Goal: Transaction & Acquisition: Purchase product/service

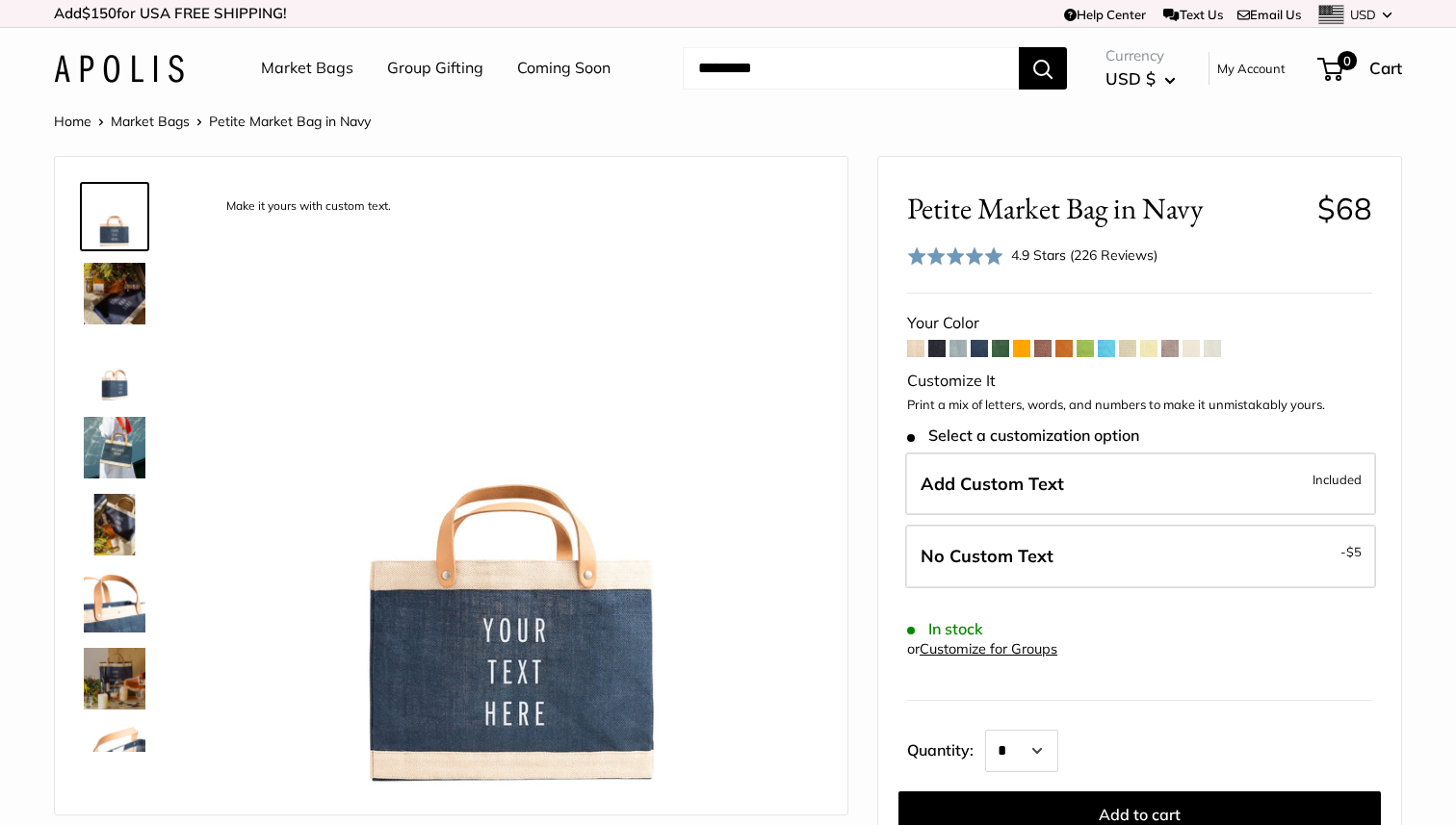
click at [1107, 351] on span at bounding box center [1107, 348] width 17 height 17
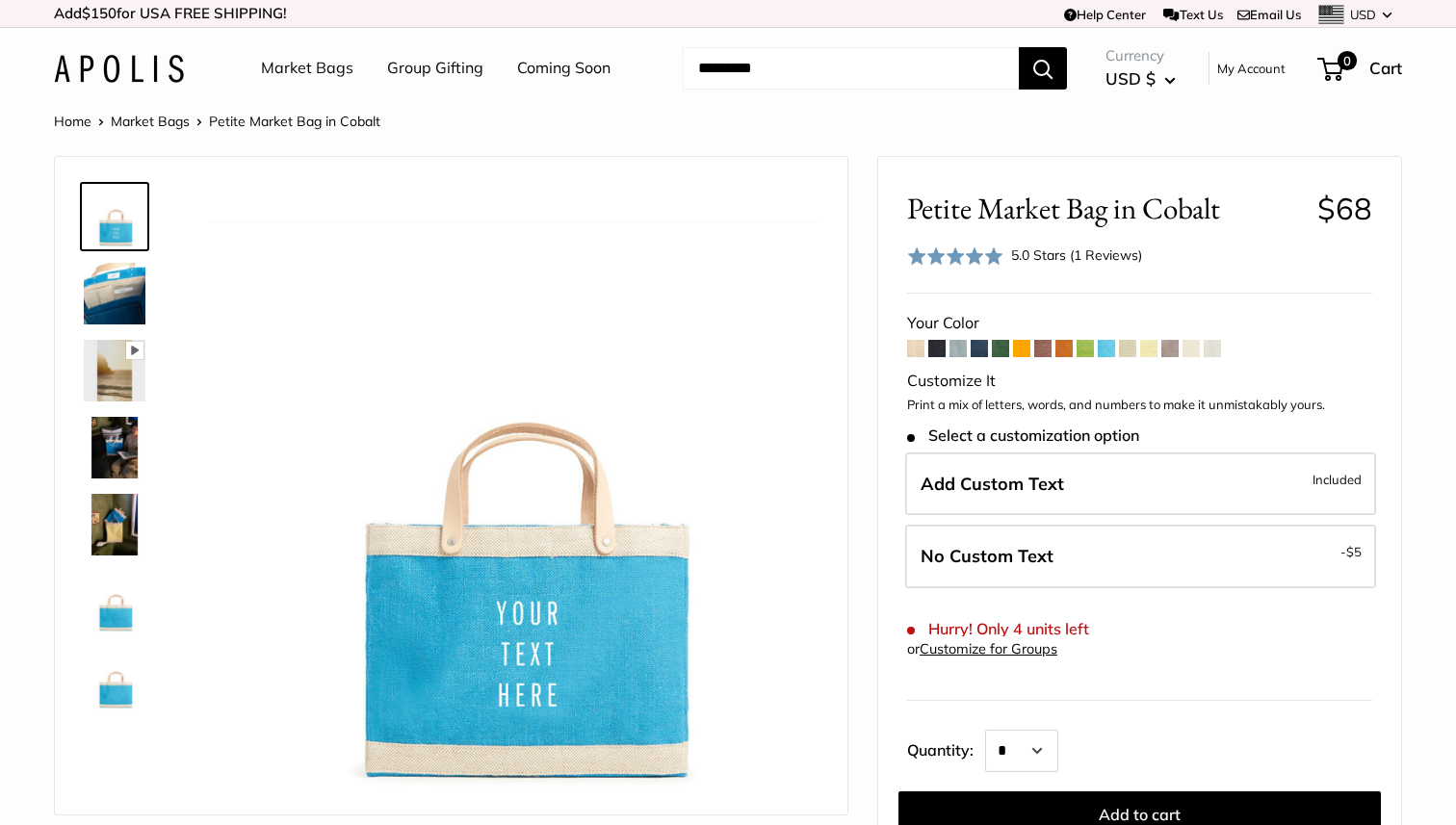
click at [1047, 348] on span at bounding box center [1042, 348] width 17 height 17
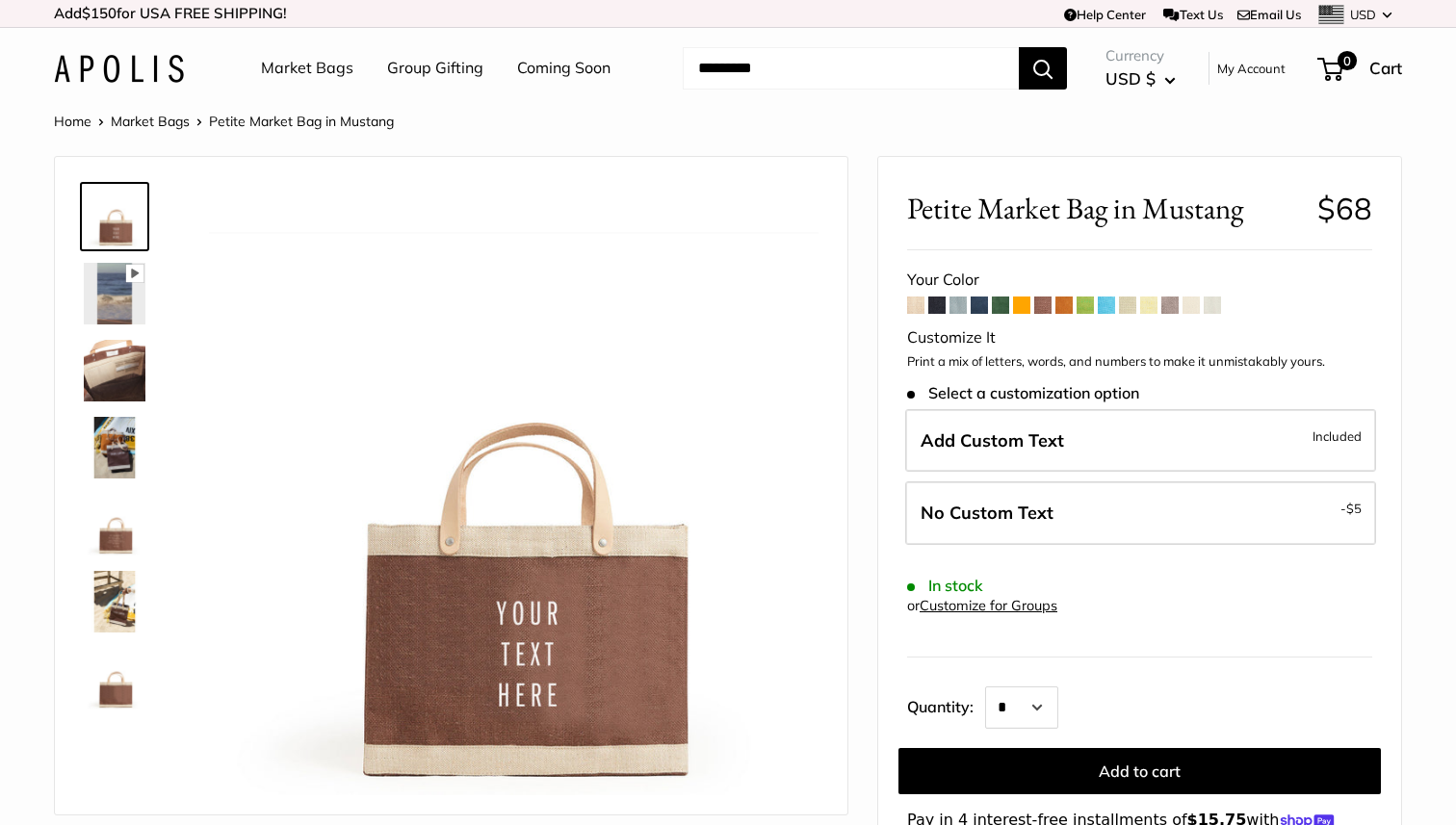
click at [552, 70] on link "Coming Soon" at bounding box center [564, 69] width 93 height 29
click at [319, 67] on link "Market Bags" at bounding box center [307, 69] width 92 height 29
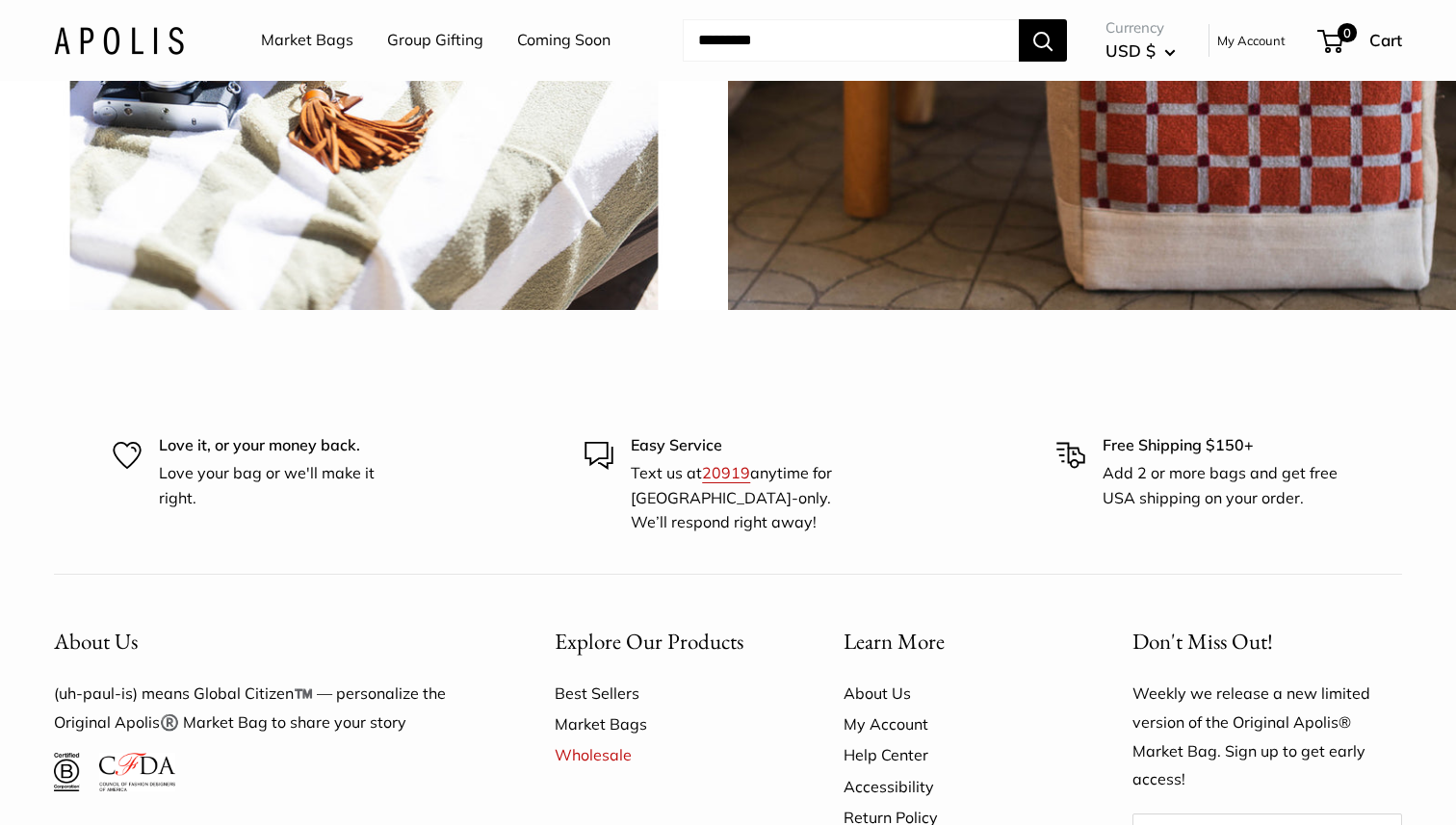
scroll to position [4545, 0]
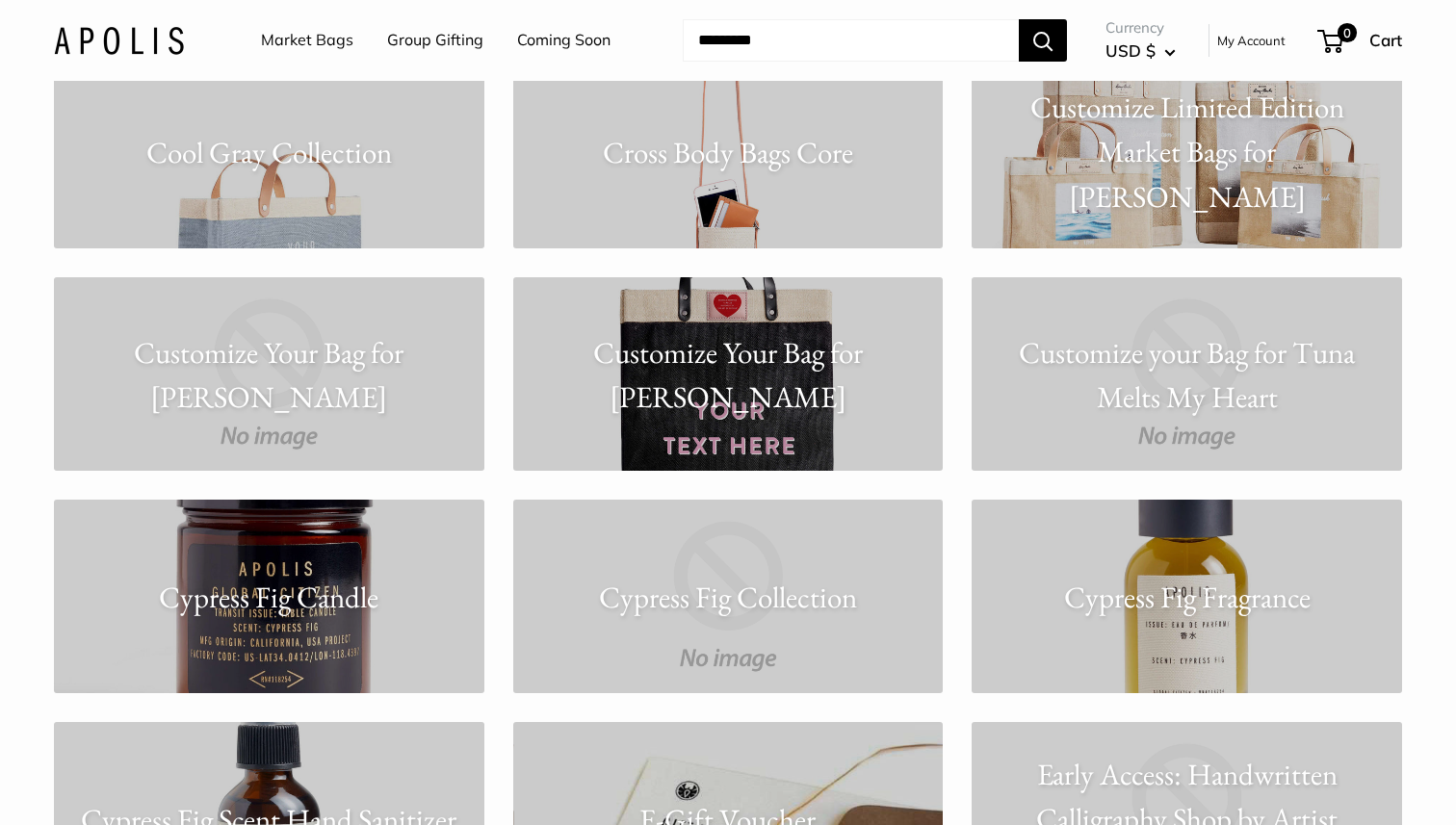
scroll to position [4203, 0]
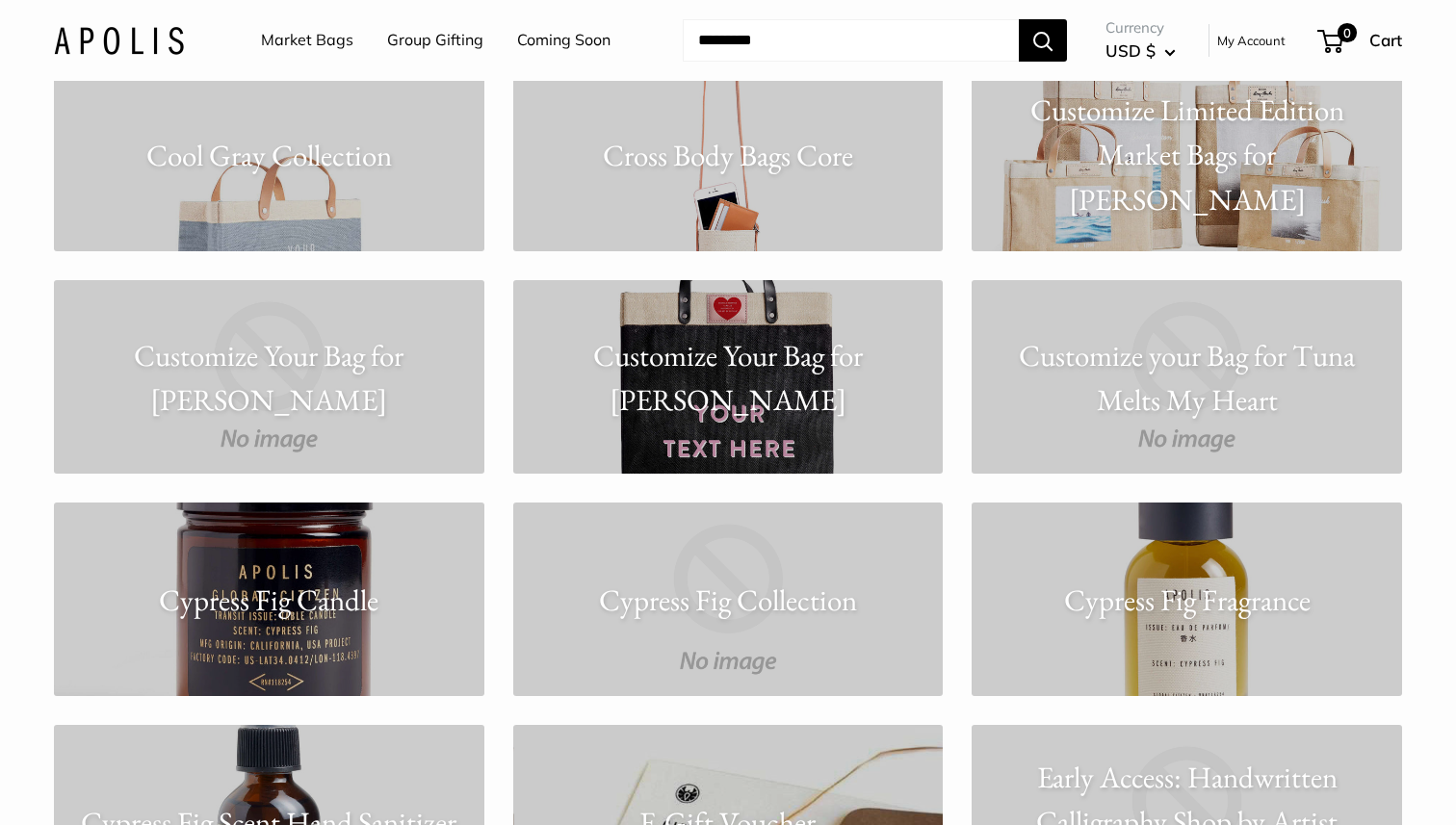
click at [760, 407] on p "Customize Your Bag for Shanola Hampton" at bounding box center [728, 377] width 430 height 89
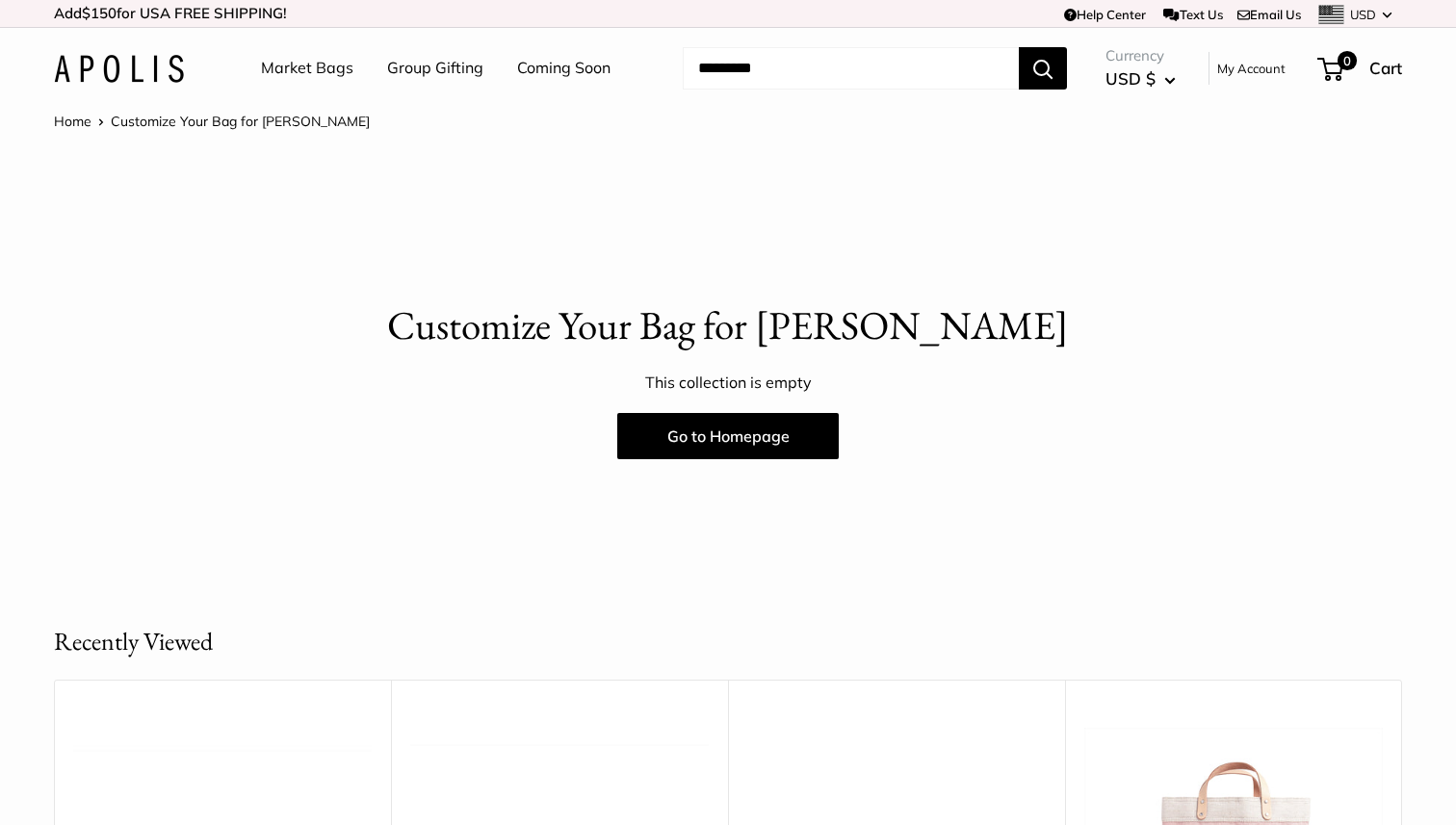
click at [311, 64] on link "Market Bags" at bounding box center [307, 69] width 92 height 29
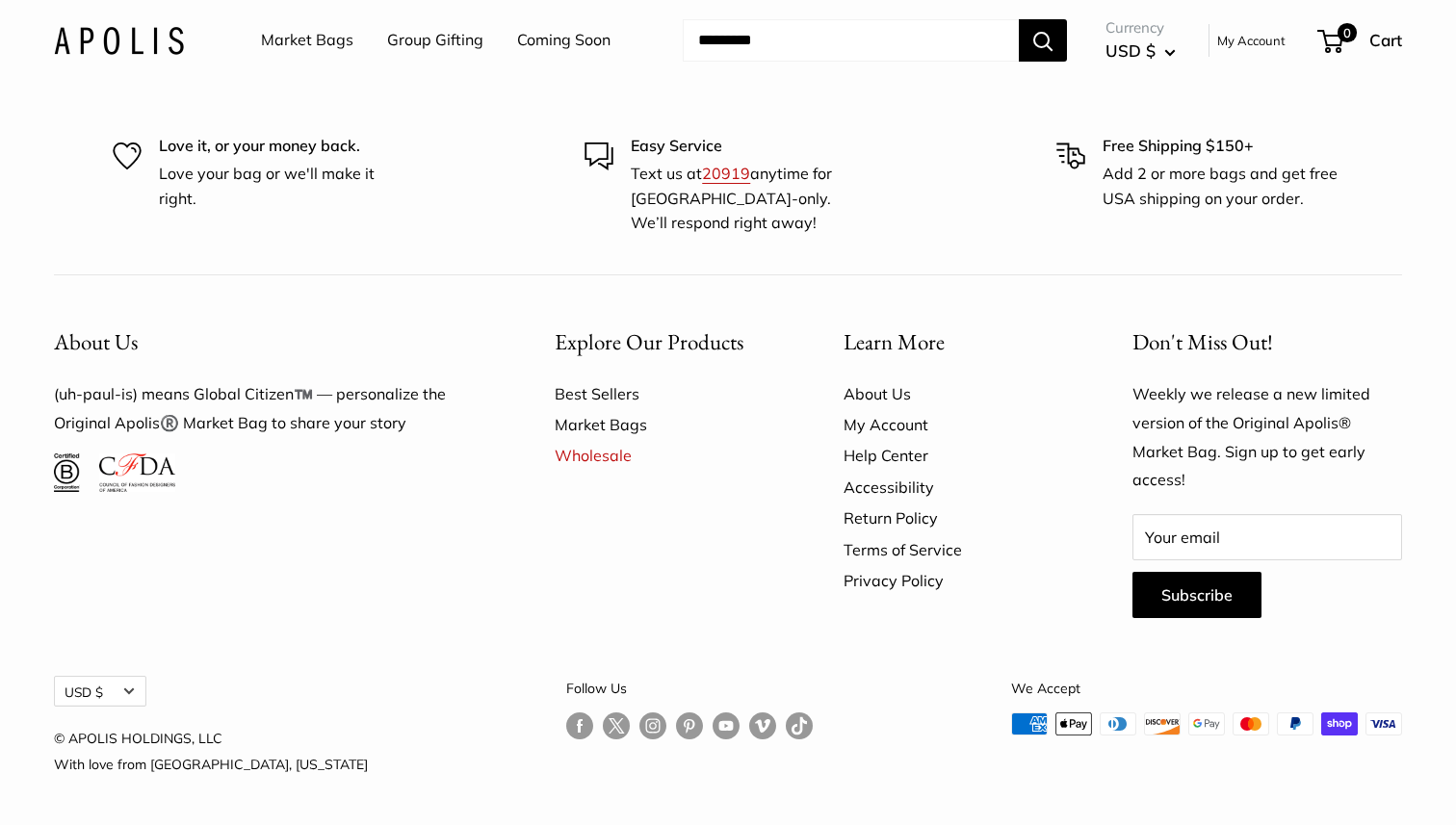
scroll to position [5453, 0]
click at [615, 421] on link "Market Bags" at bounding box center [665, 425] width 221 height 31
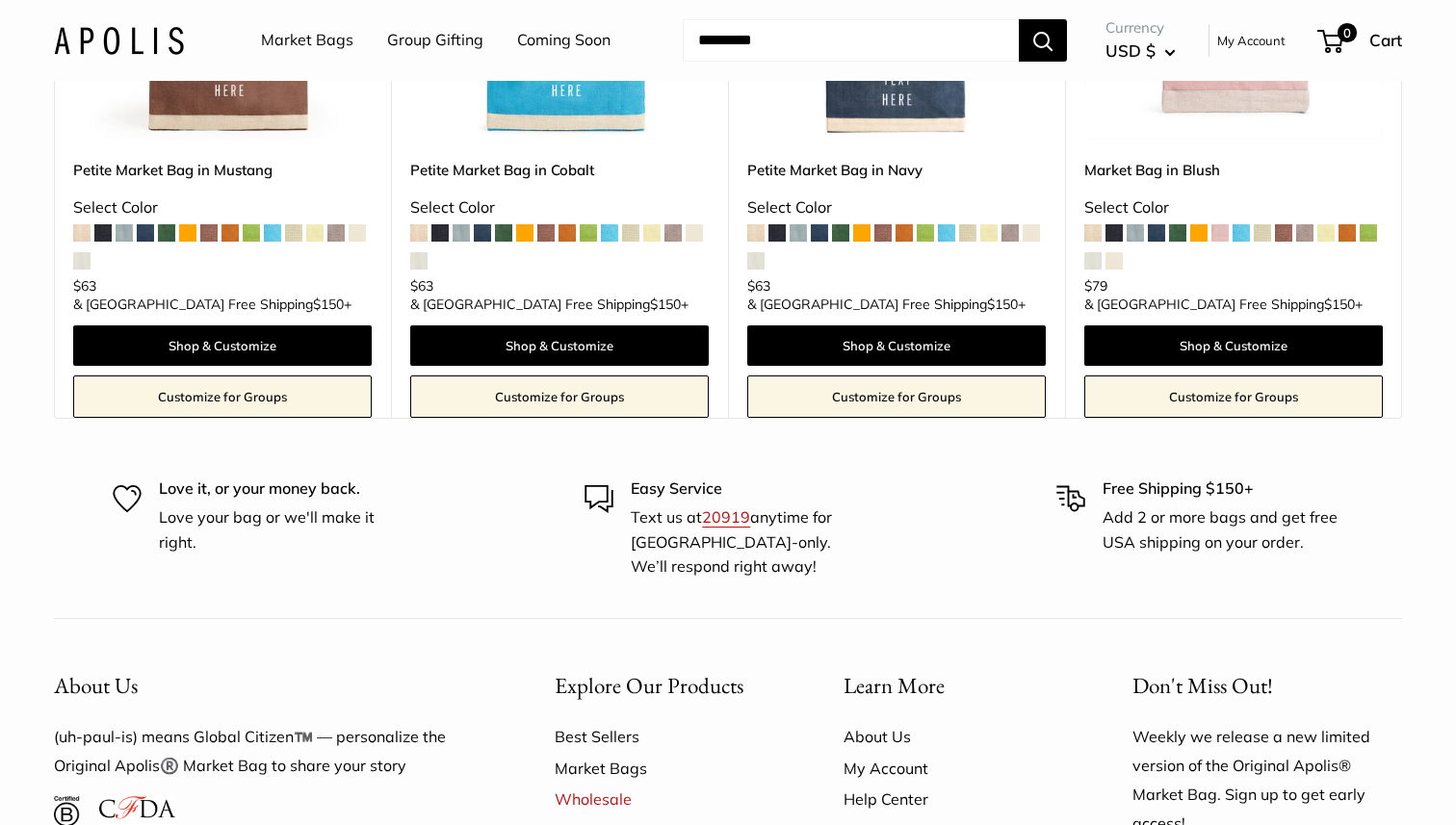
scroll to position [11470, 0]
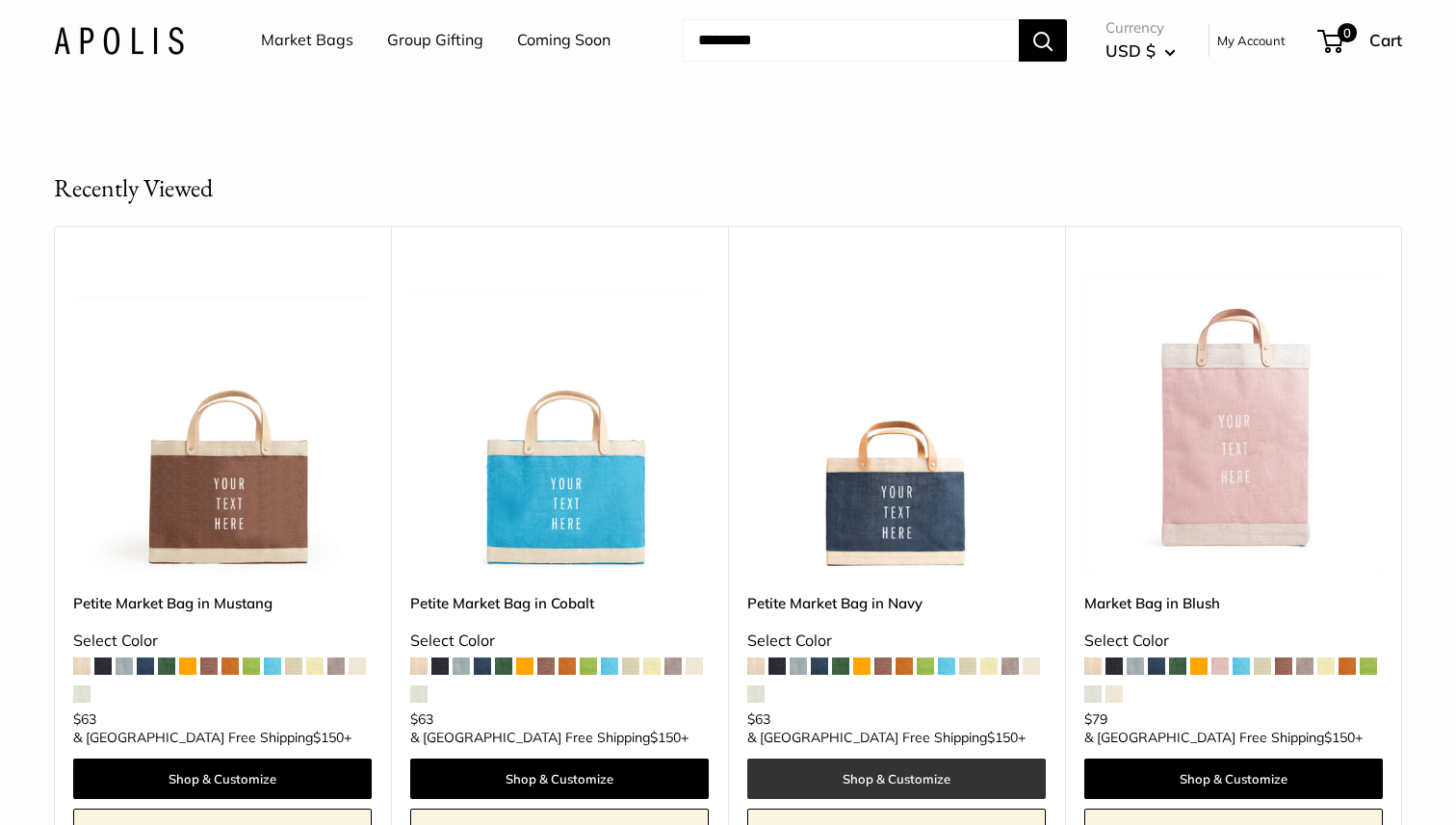
click at [904, 759] on link "Shop & Customize" at bounding box center [896, 779] width 298 height 41
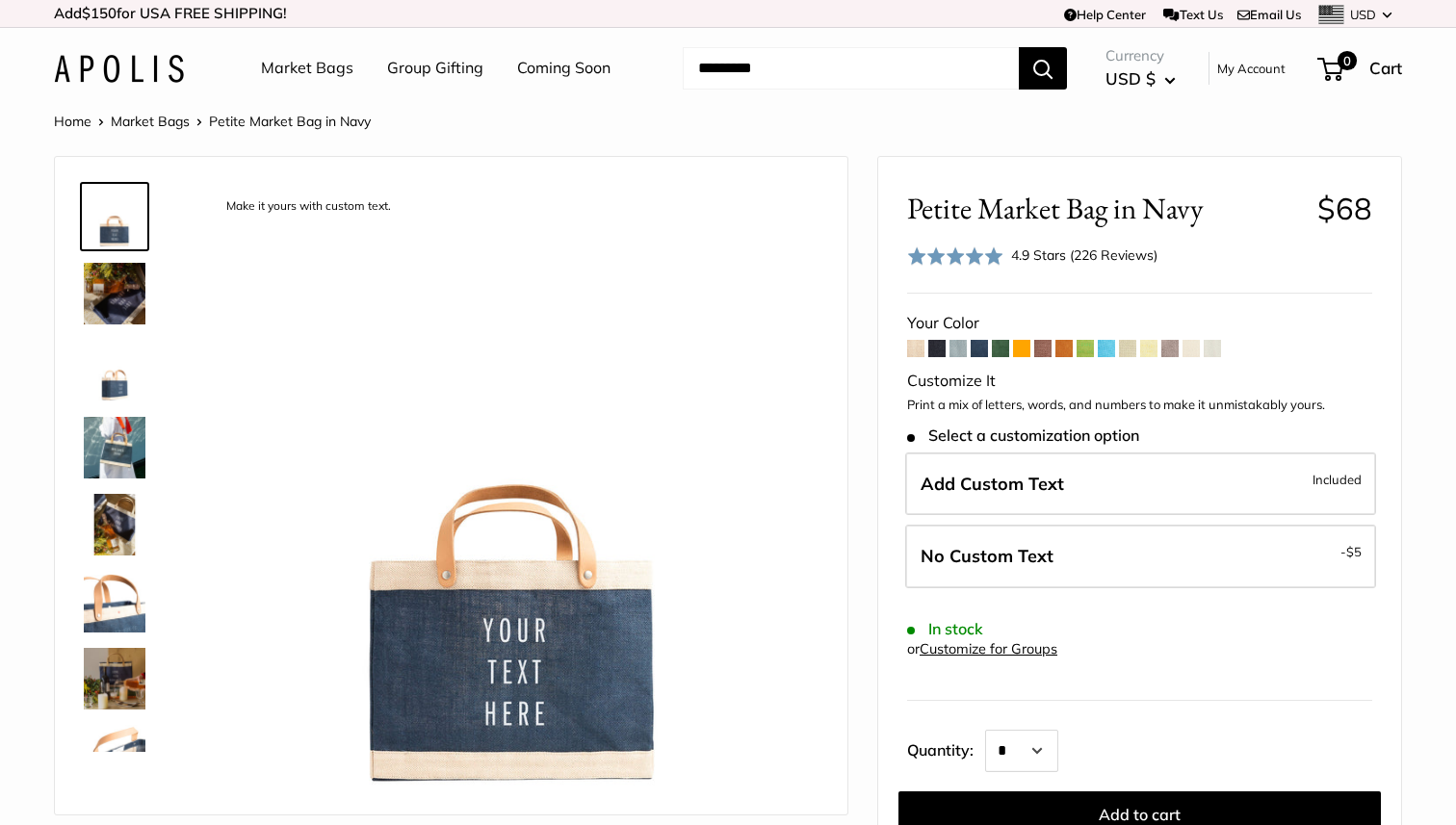
click at [913, 346] on span at bounding box center [915, 348] width 17 height 17
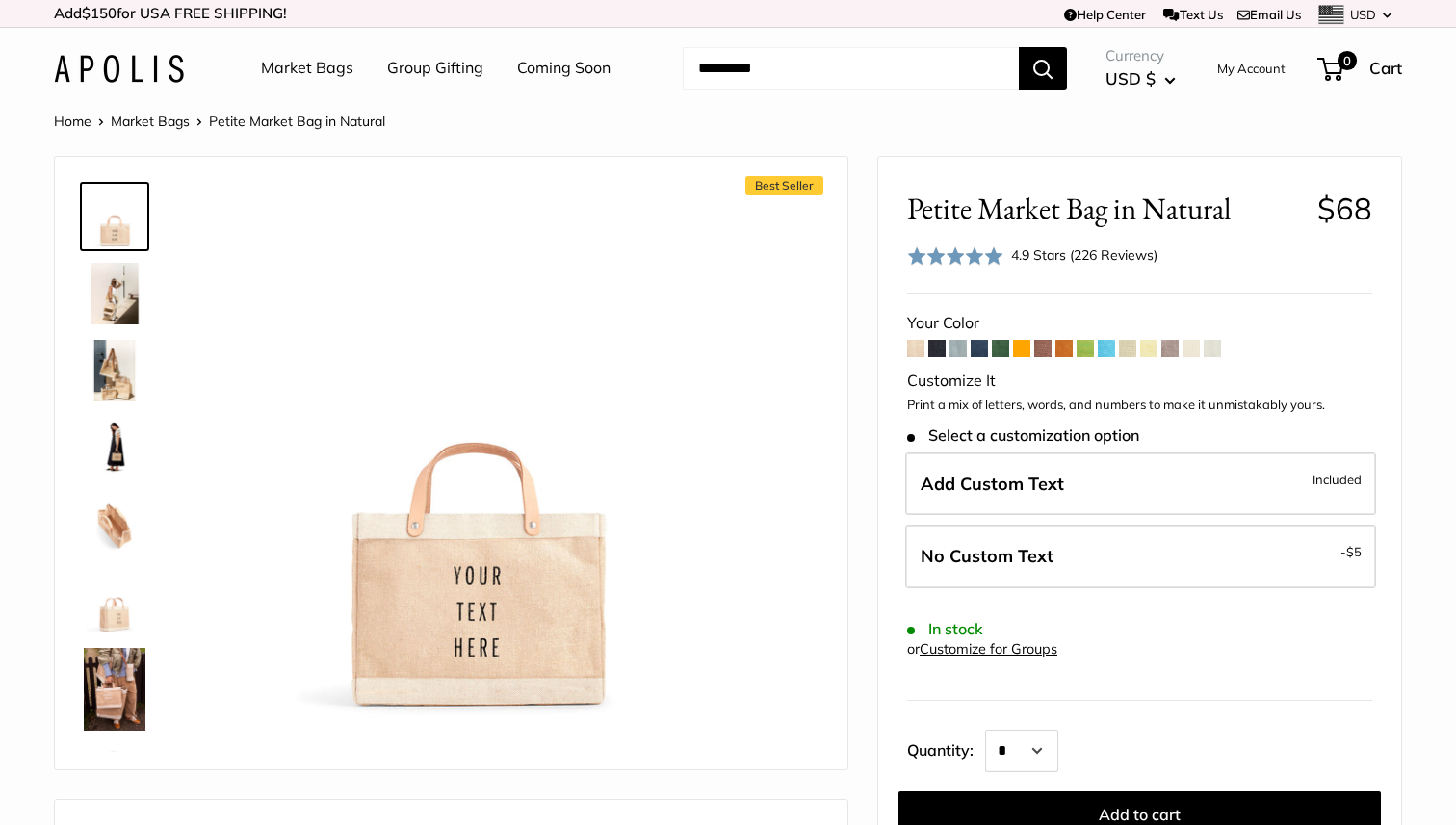
click at [934, 350] on span at bounding box center [937, 348] width 17 height 17
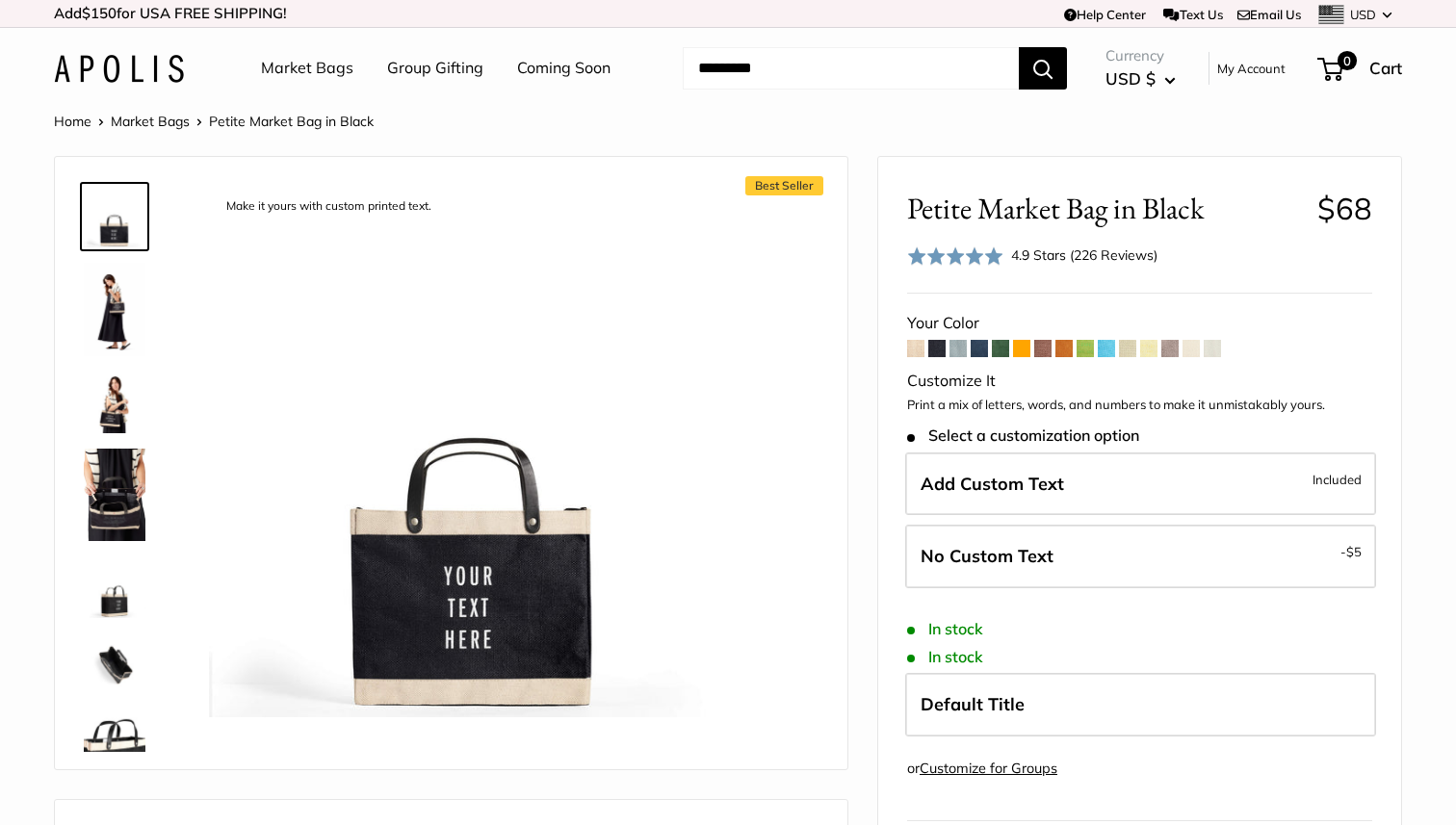
click at [954, 350] on span at bounding box center [958, 348] width 17 height 17
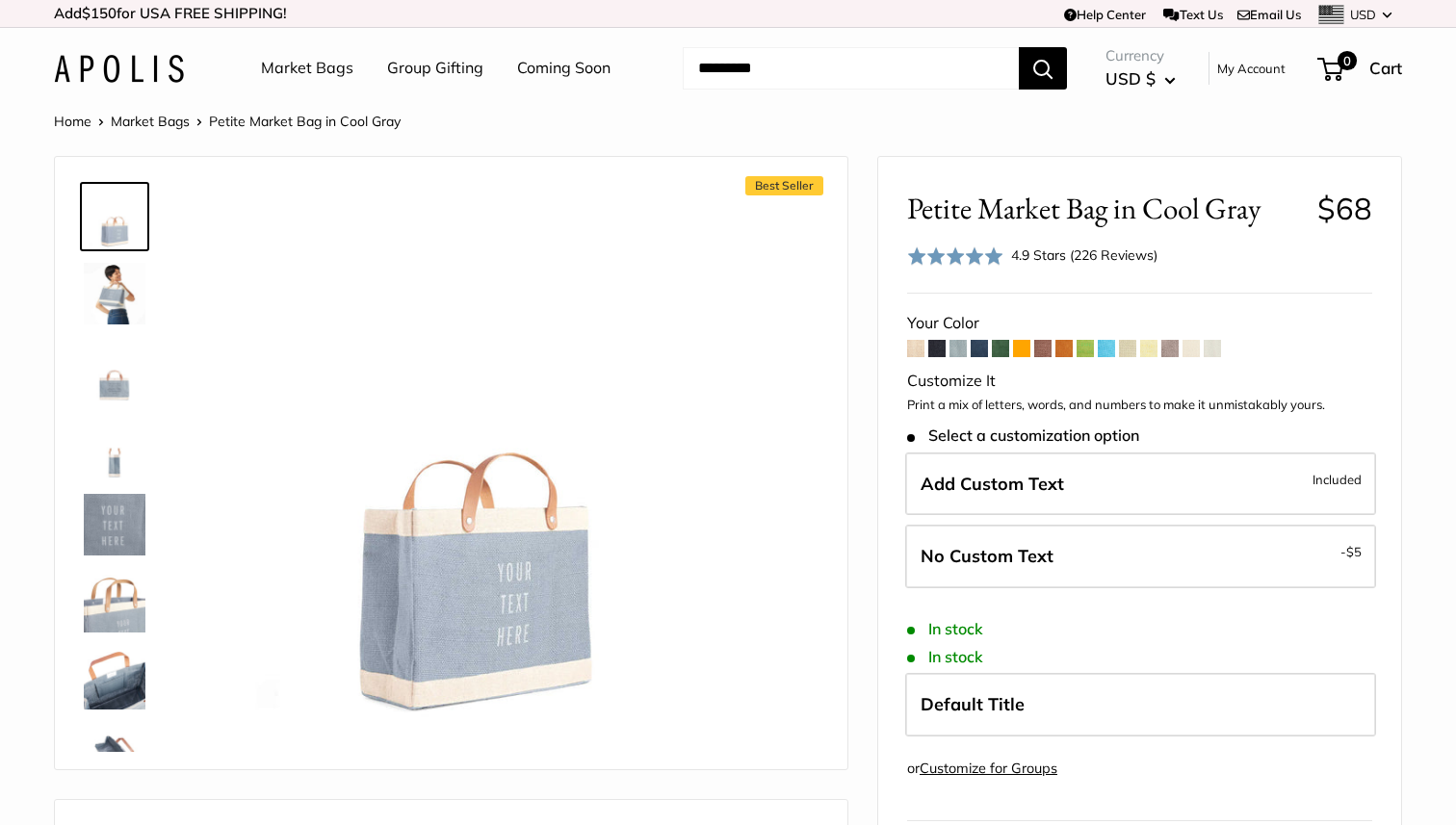
click at [981, 350] on span at bounding box center [979, 348] width 17 height 17
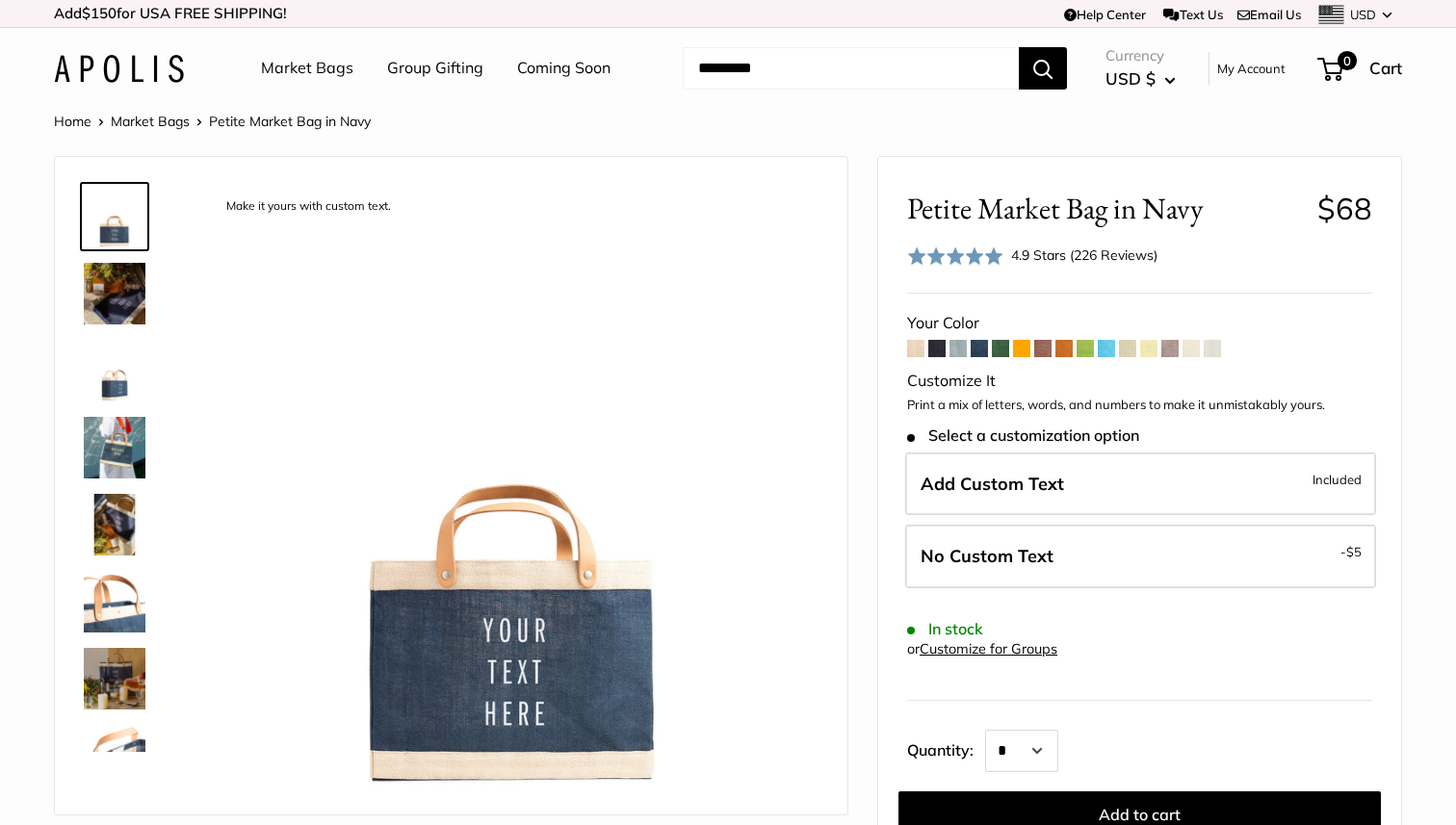
click at [998, 347] on span at bounding box center [1001, 348] width 17 height 17
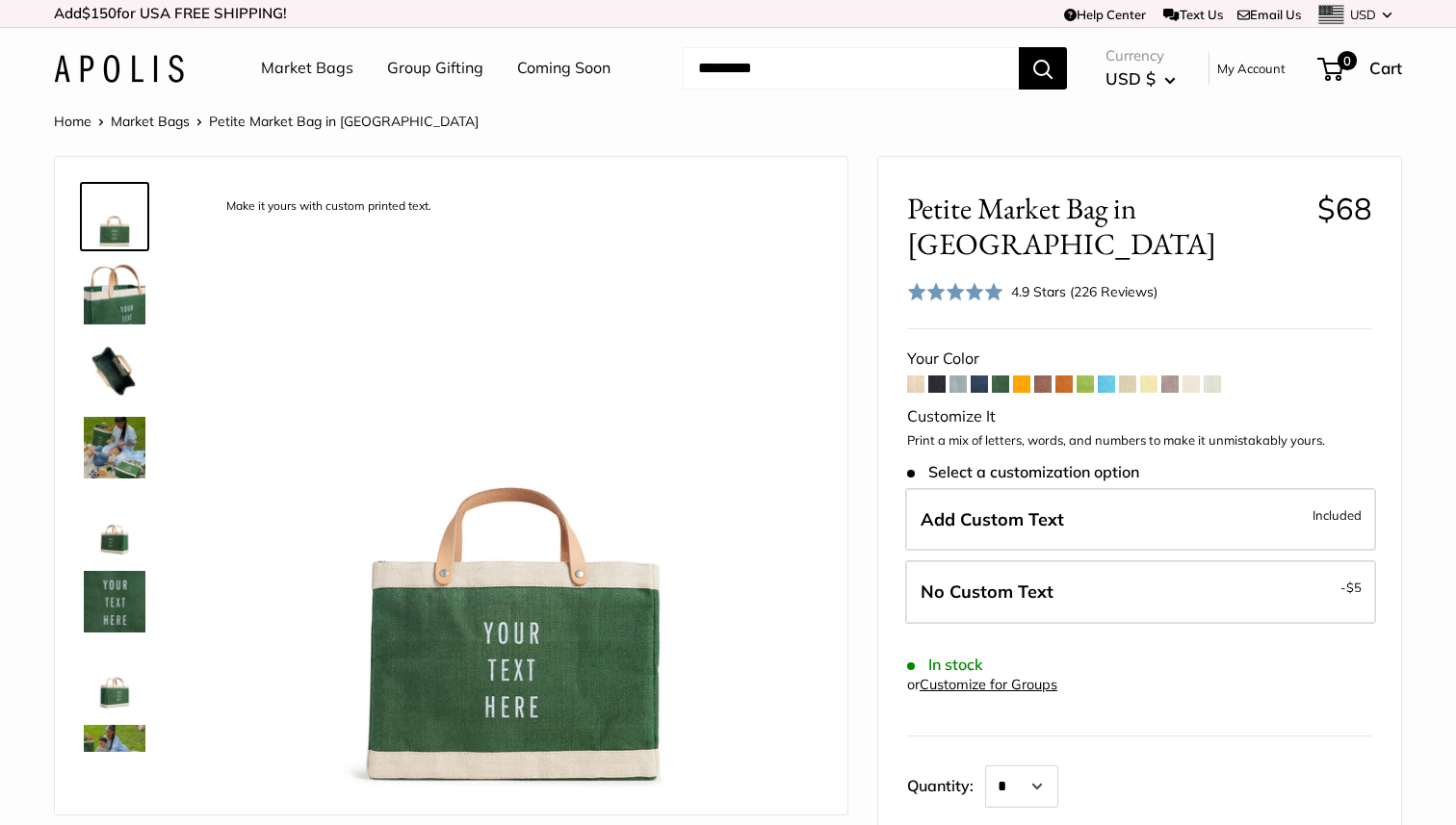
click at [1023, 376] on span at bounding box center [1021, 384] width 17 height 17
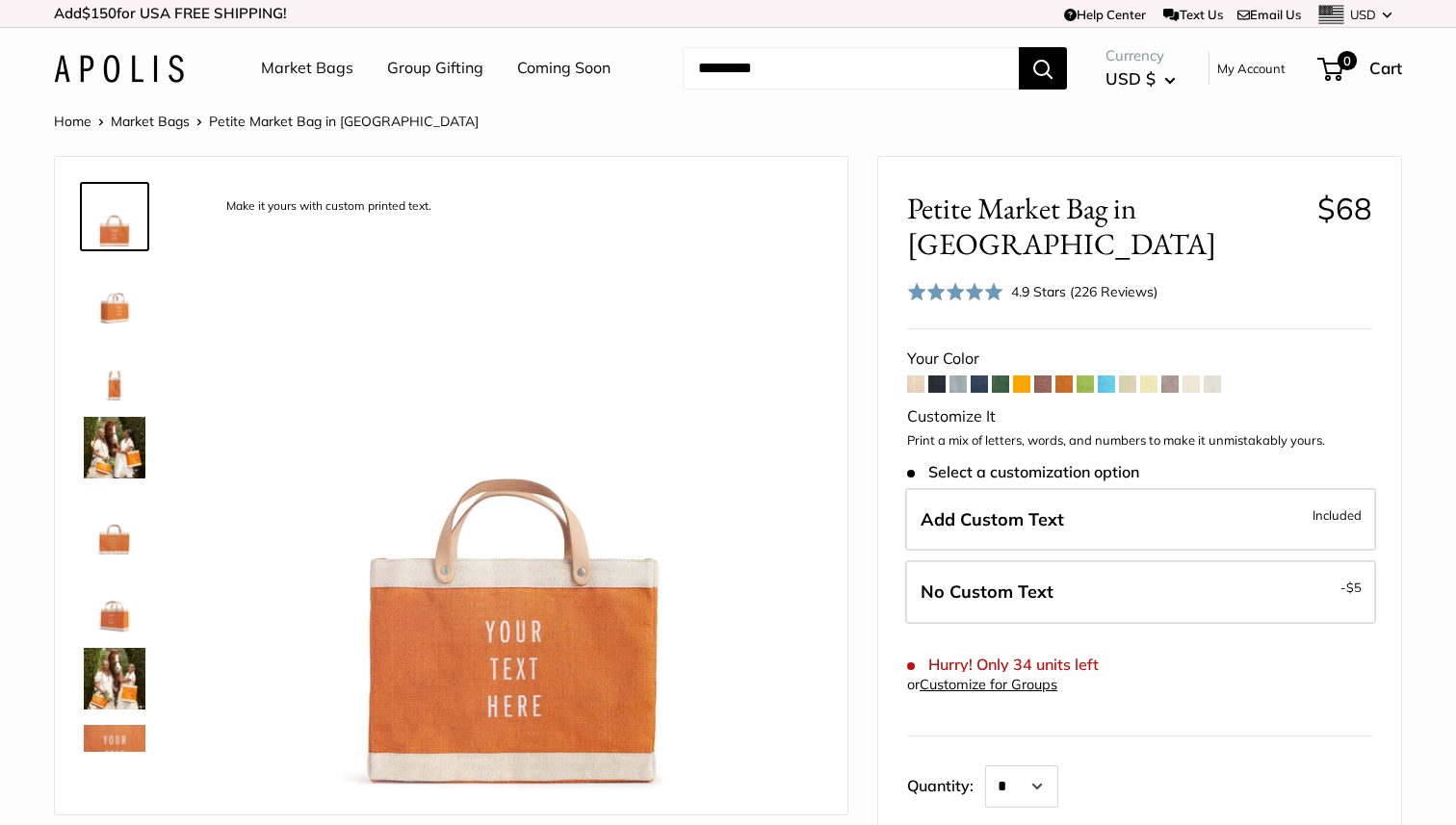
click at [1041, 376] on span at bounding box center [1042, 384] width 17 height 17
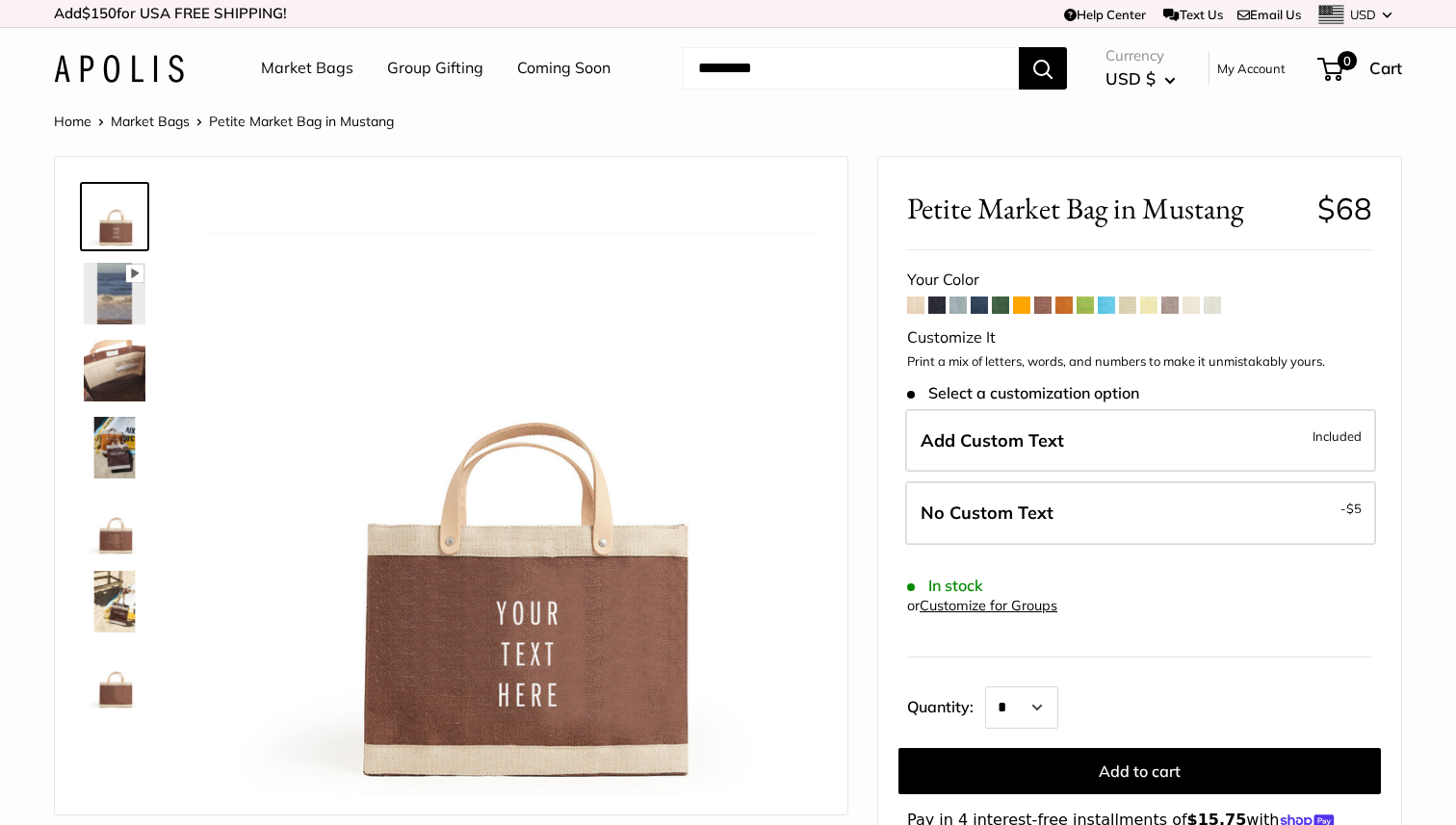
click at [1063, 314] on span at bounding box center [1064, 306] width 17 height 17
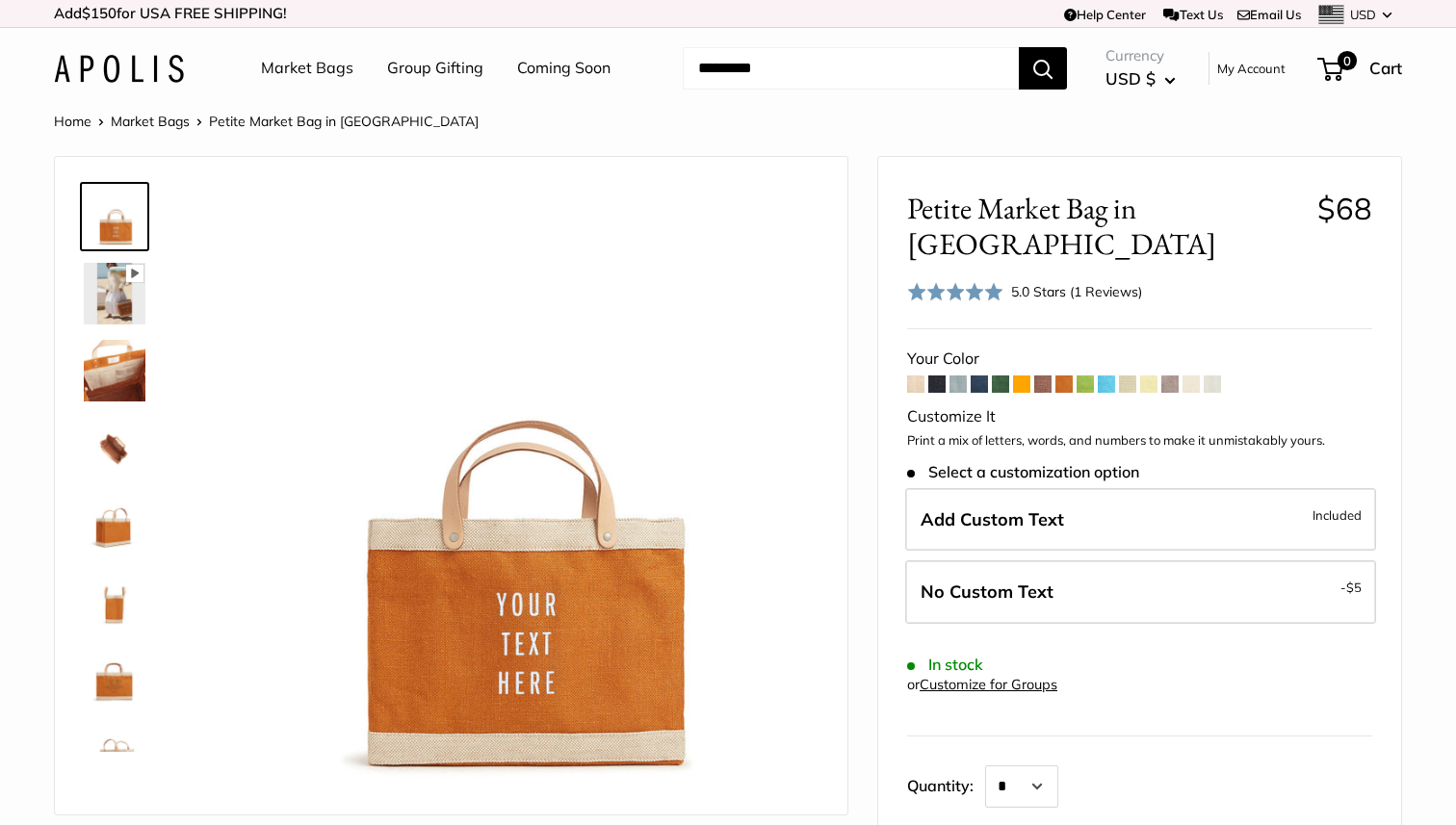
click at [1173, 376] on span at bounding box center [1170, 384] width 17 height 17
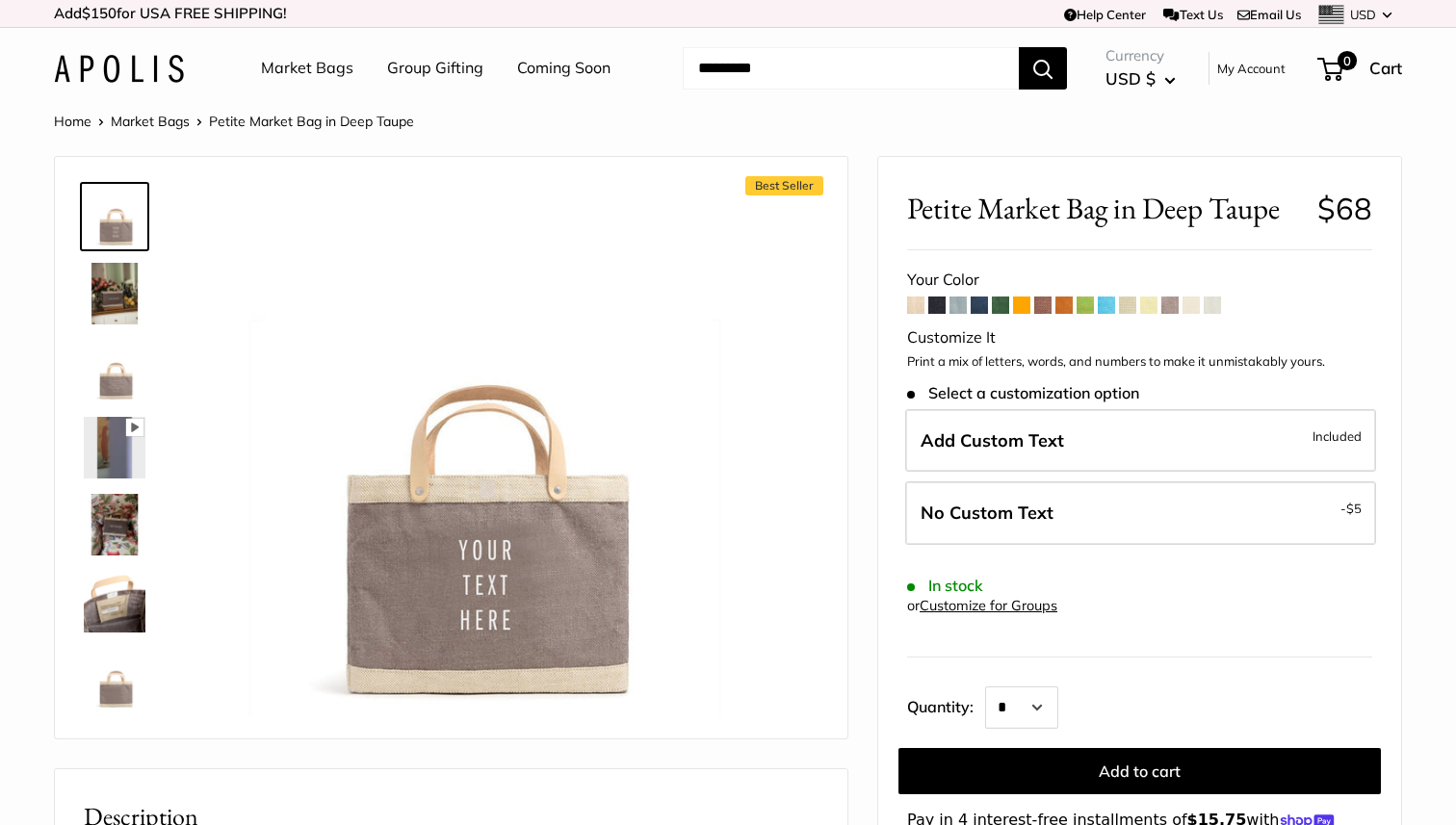
click at [1064, 307] on span at bounding box center [1064, 306] width 17 height 17
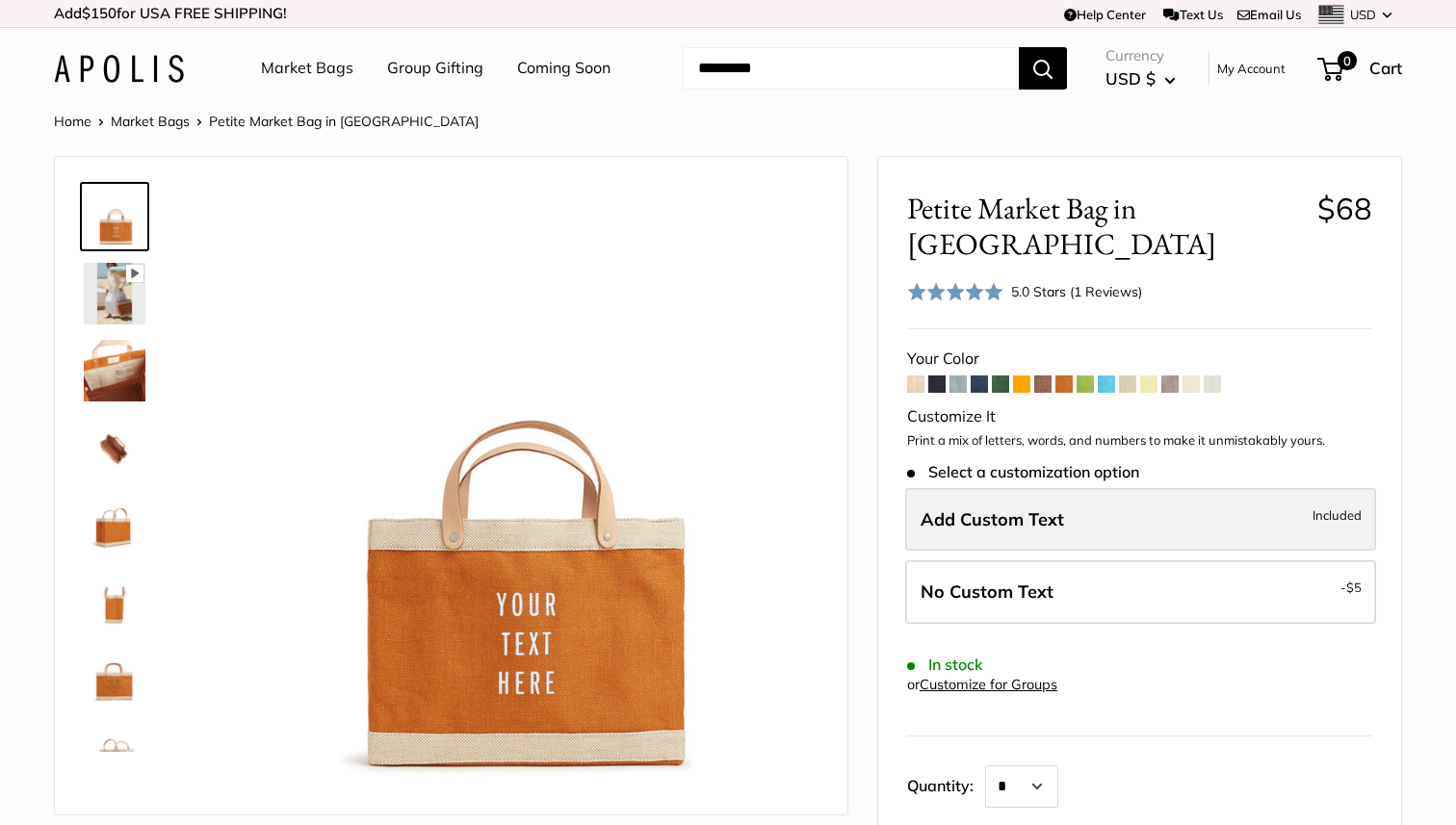
click at [1081, 488] on label "Add Custom Text Included" at bounding box center [1140, 519] width 471 height 63
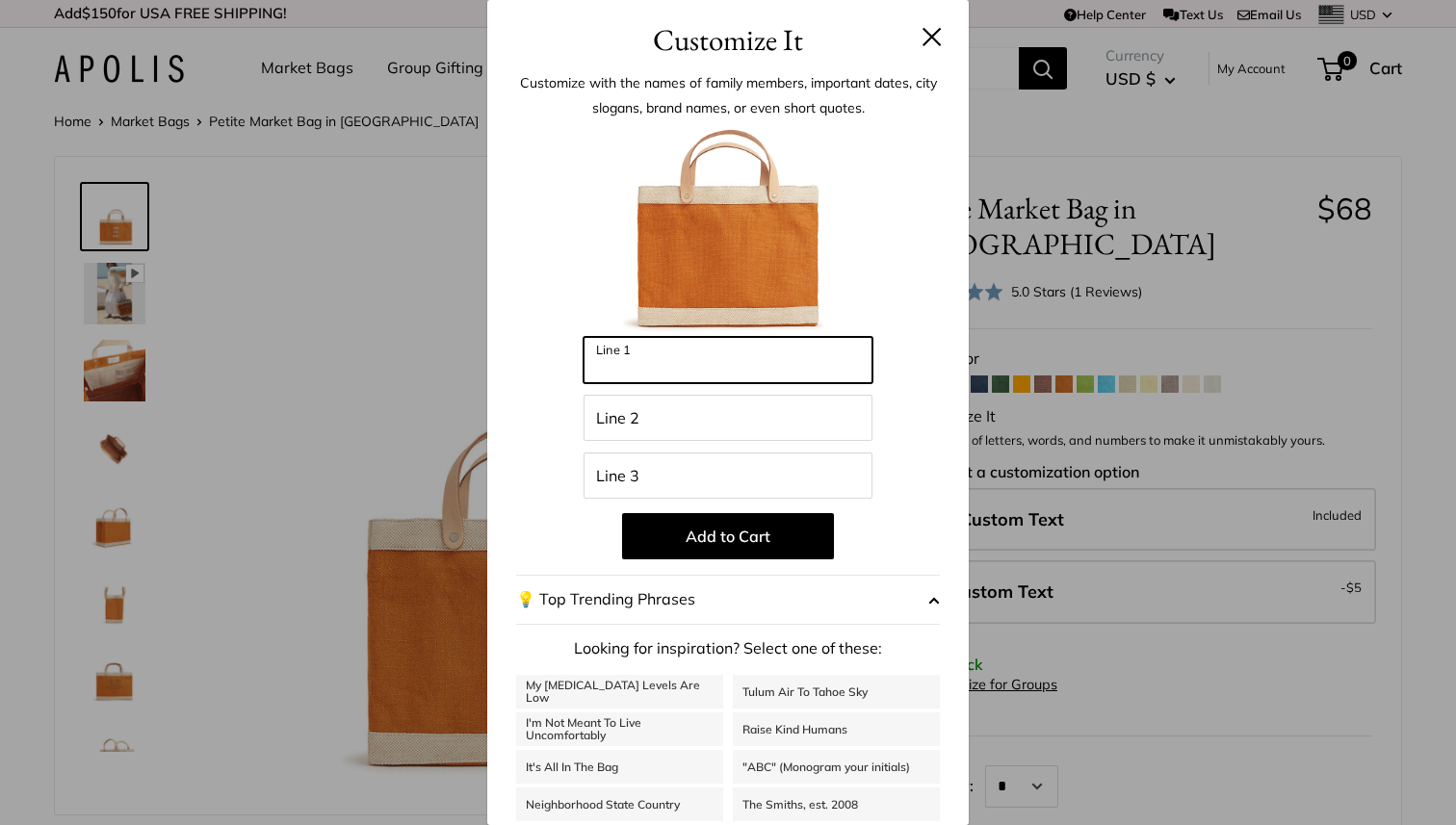
click at [796, 367] on input "Line 1" at bounding box center [728, 360] width 289 height 47
type input "*******"
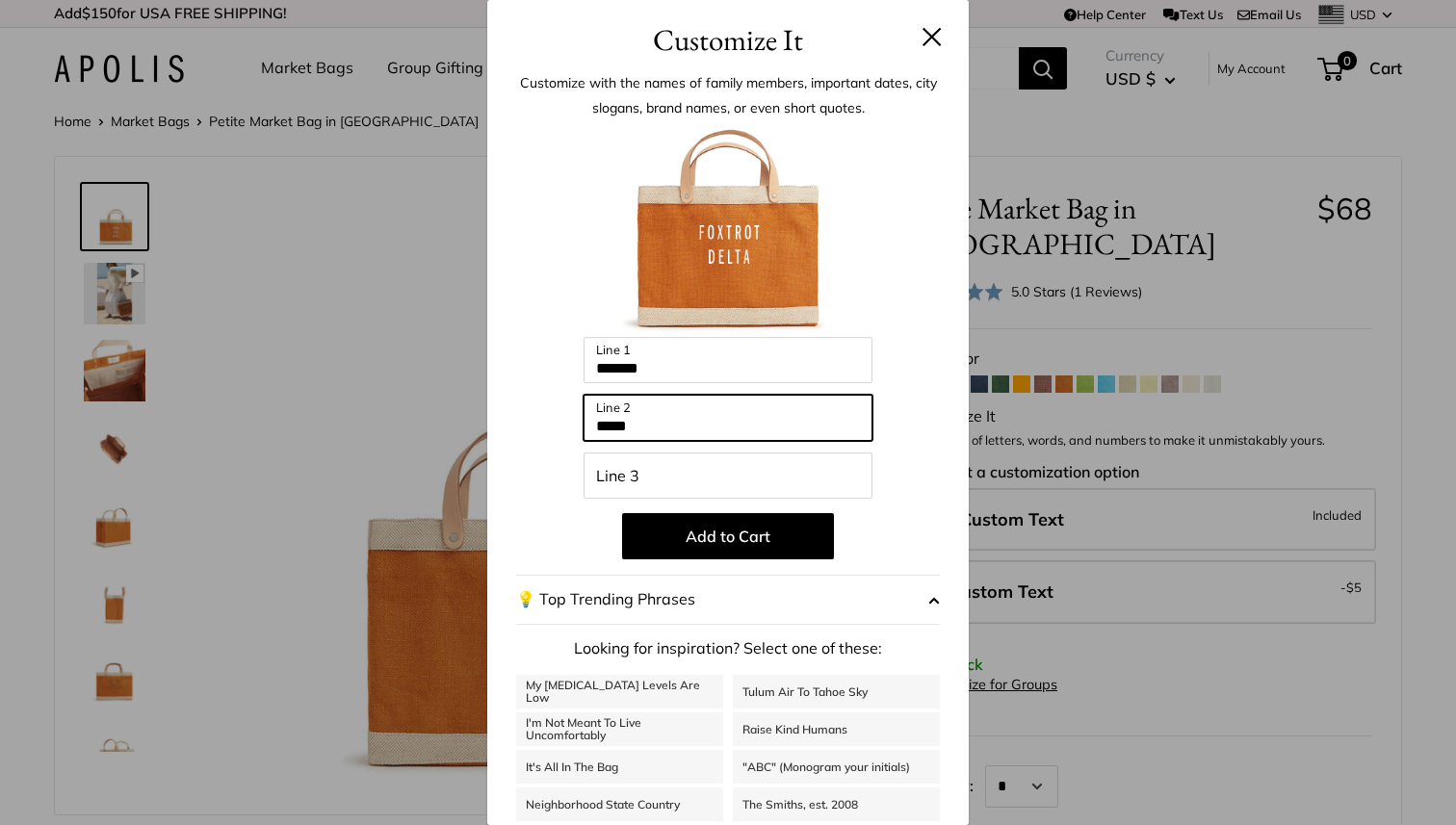
type input "*****"
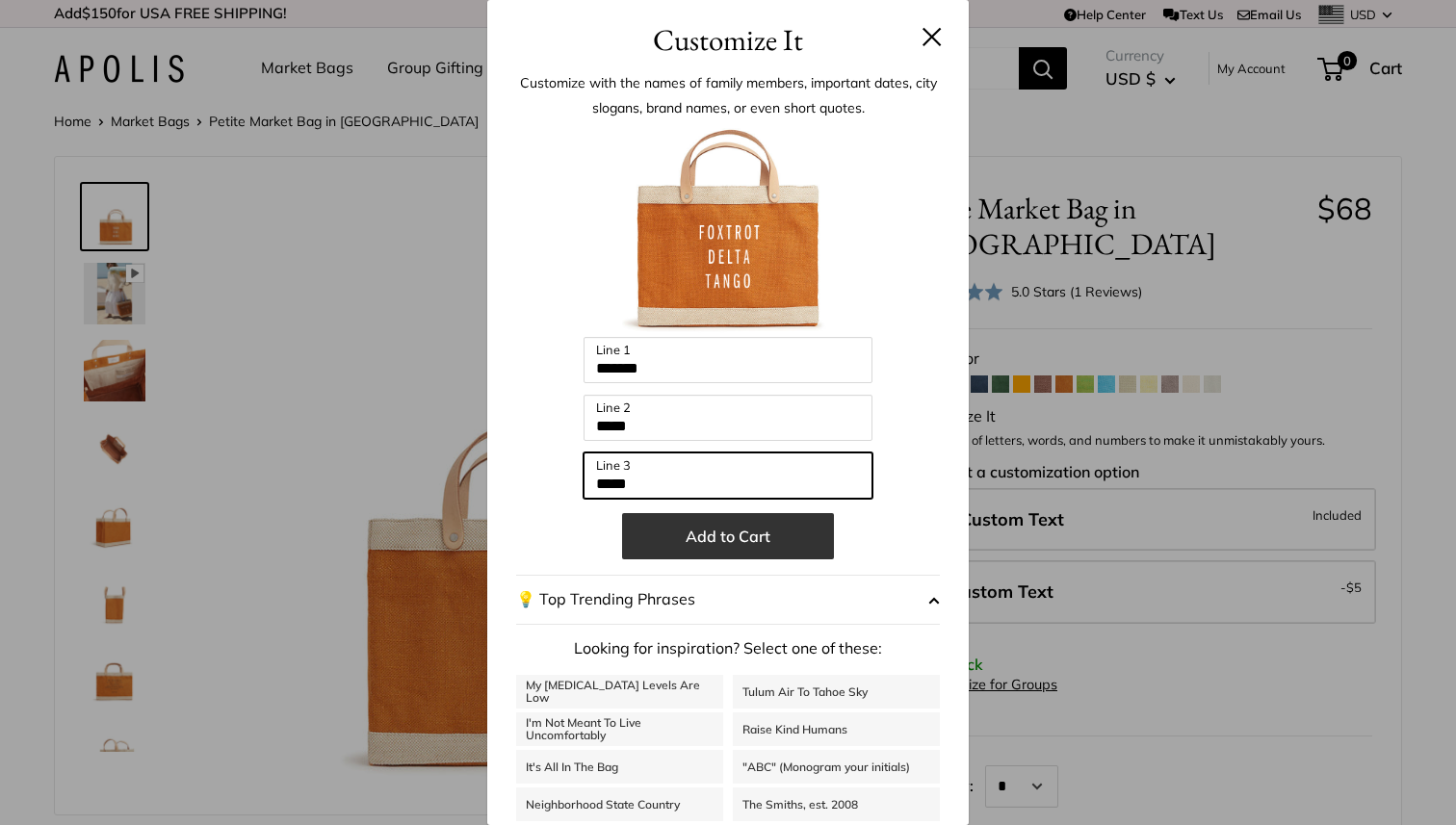
type input "*****"
click at [722, 538] on button "Add to Cart" at bounding box center [728, 537] width 212 height 47
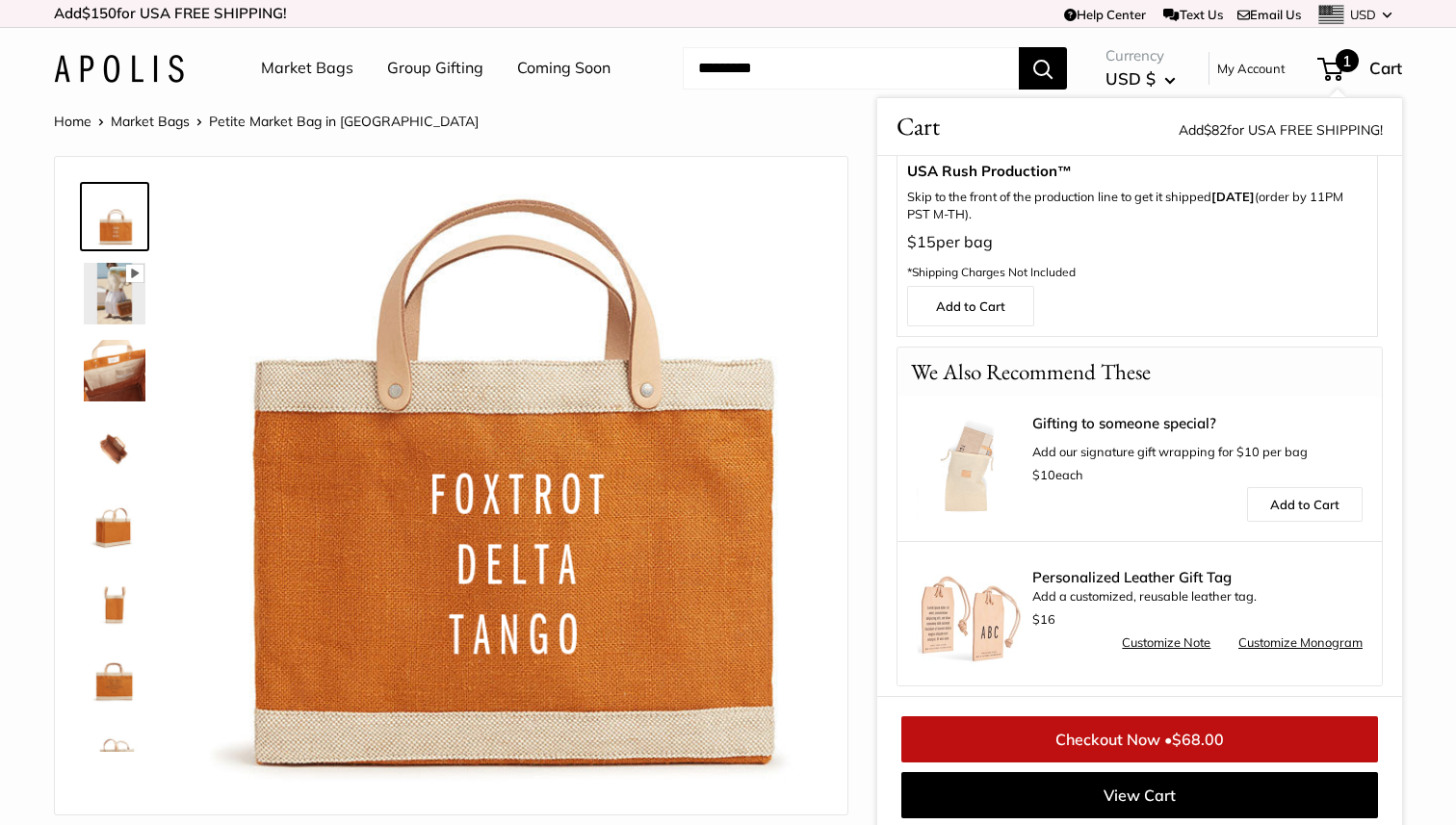
scroll to position [519, 0]
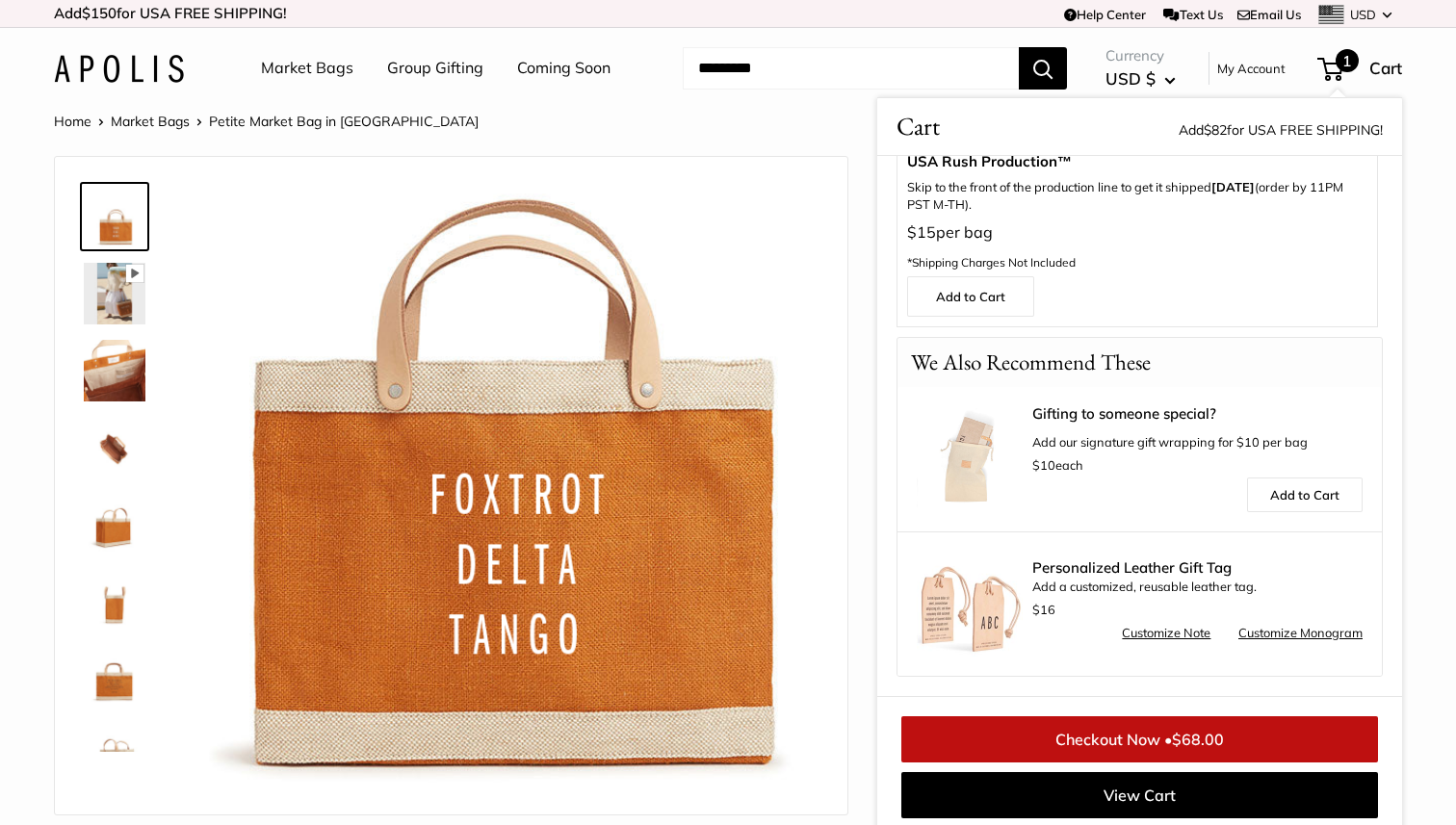
click at [1127, 740] on link "Checkout Now • $68.00" at bounding box center [1139, 740] width 477 height 47
